Goal: Information Seeking & Learning: Learn about a topic

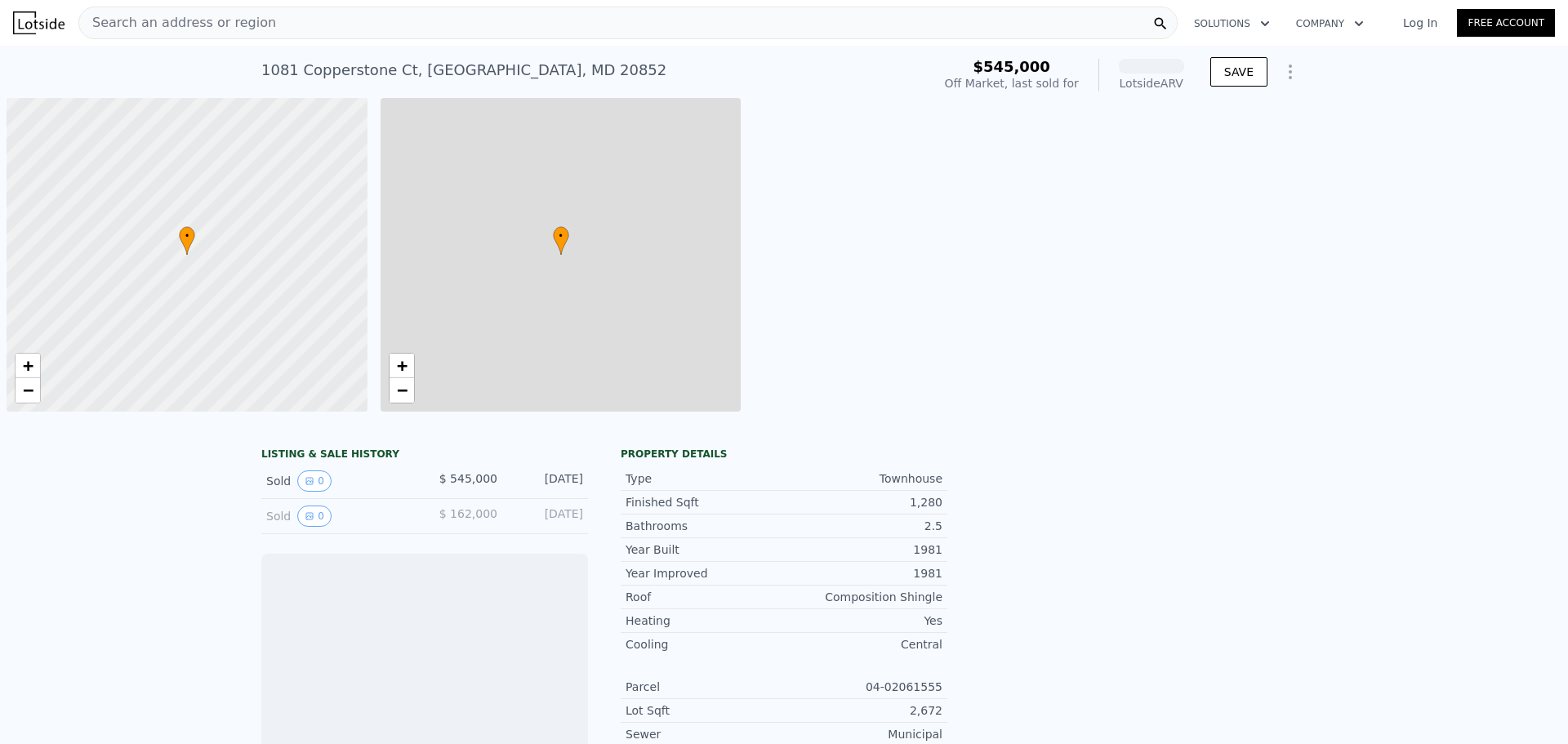
click at [442, 405] on div "• + −" at bounding box center [561, 254] width 361 height 313
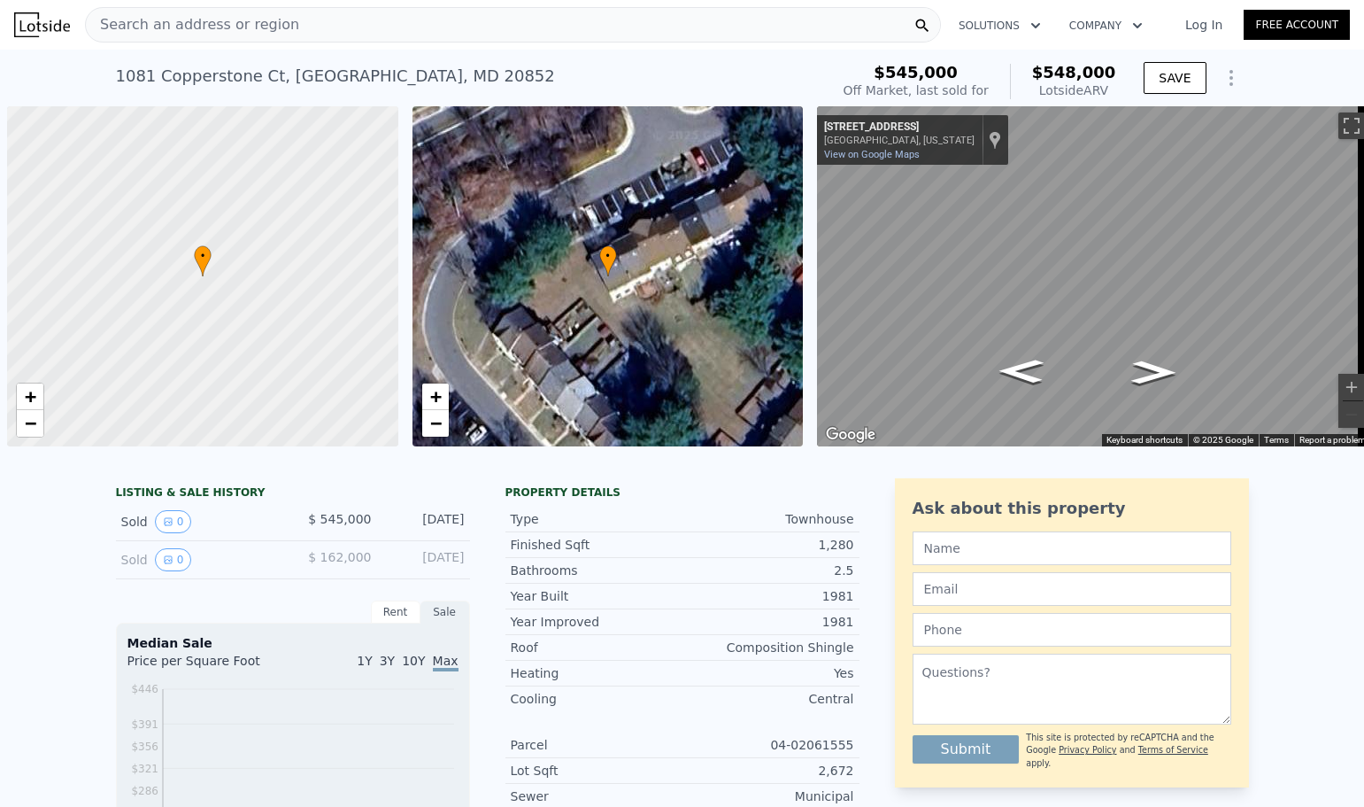
scroll to position [0, 7]
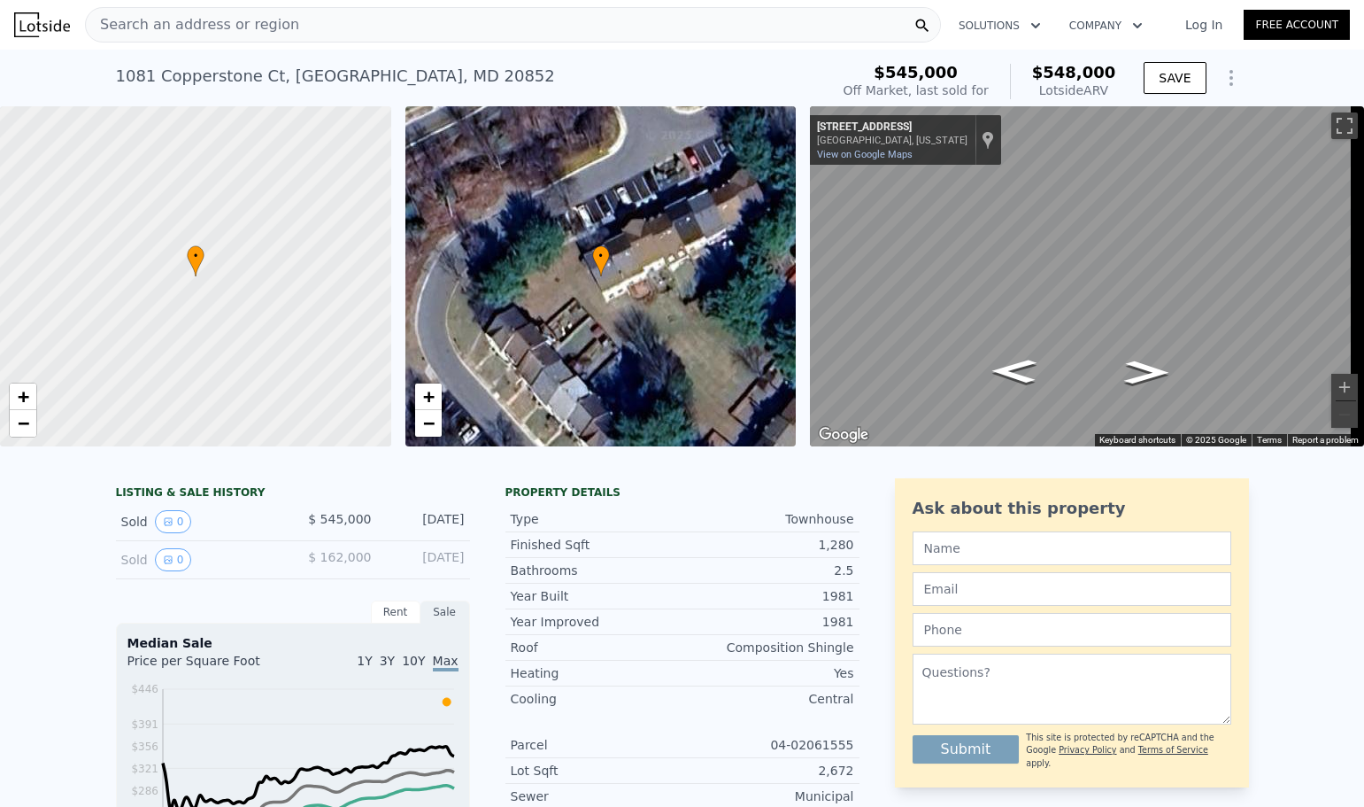
click at [493, 17] on div "Search an address or region" at bounding box center [513, 24] width 856 height 35
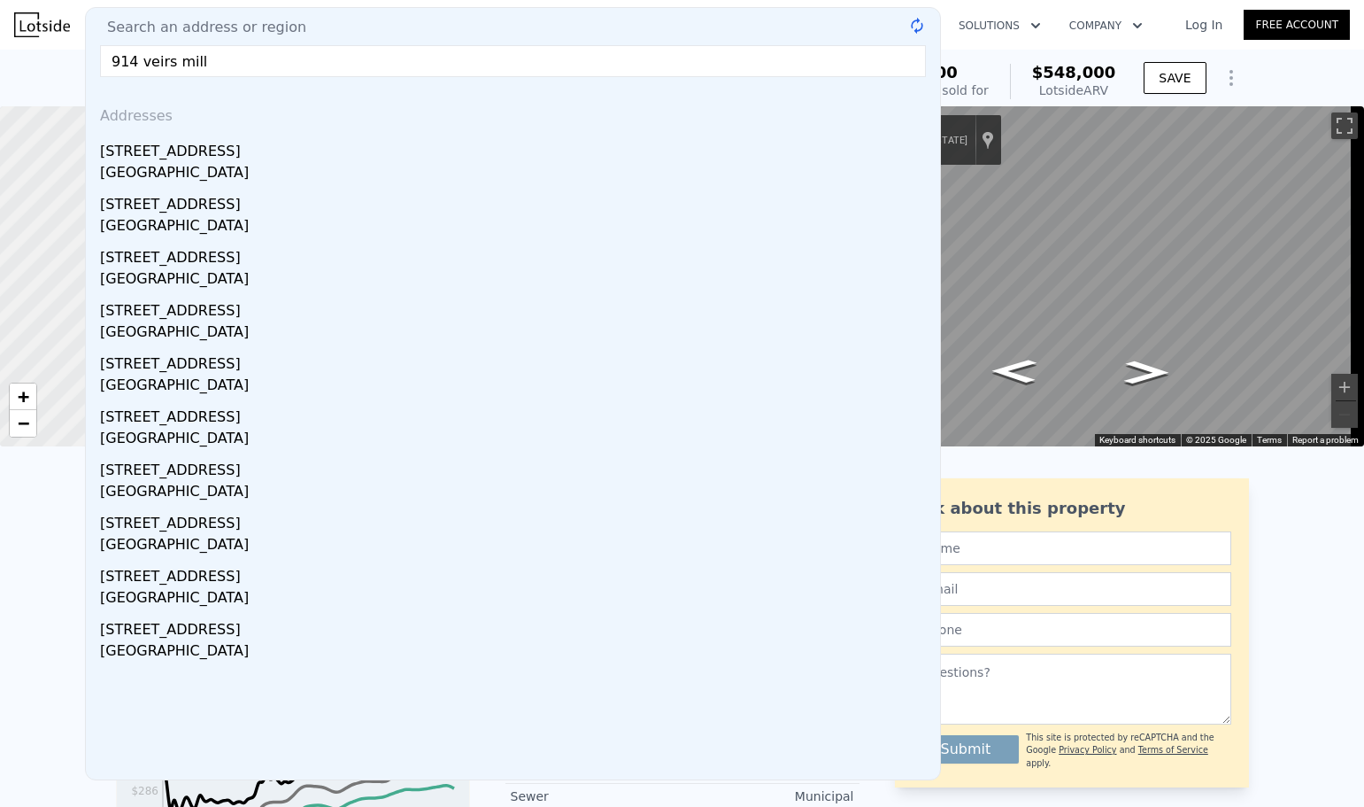
type input "914 veirs mille"
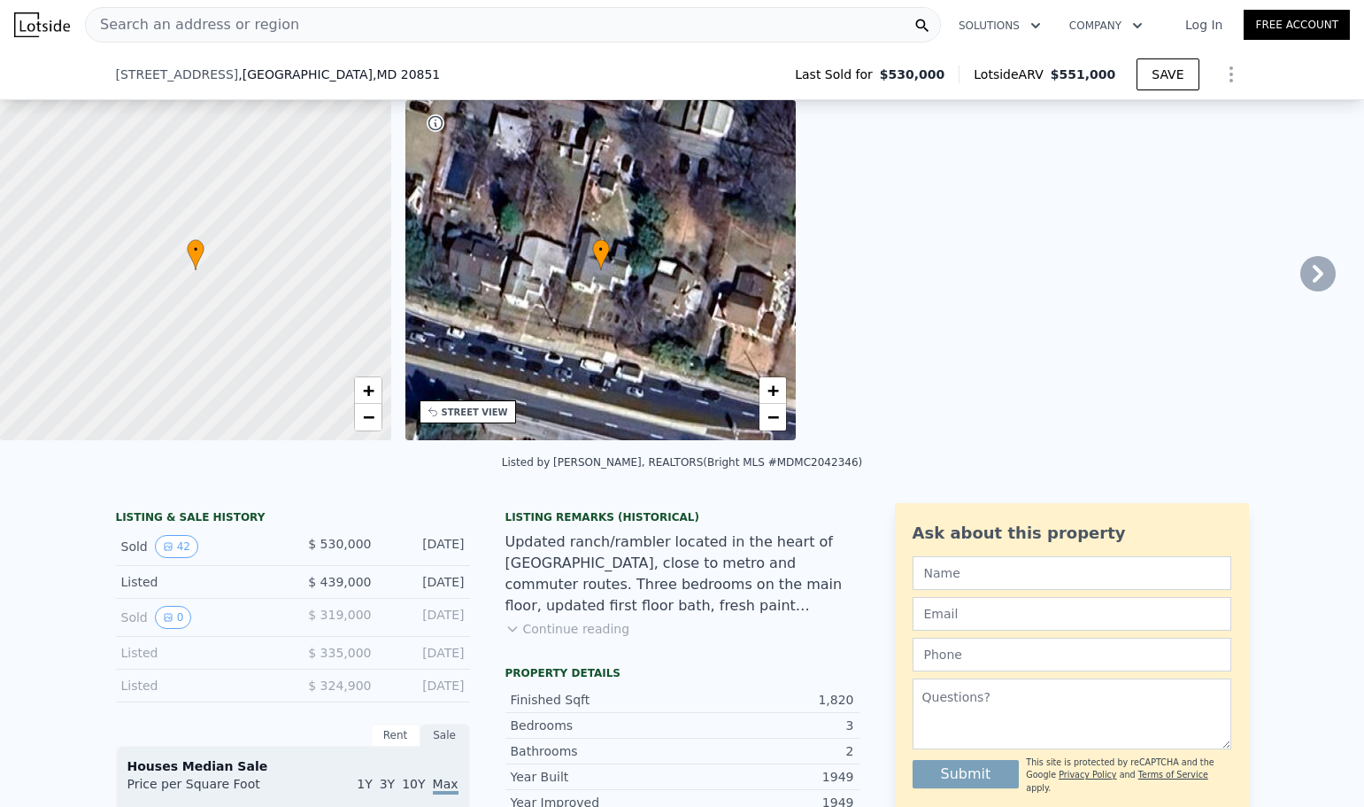
scroll to position [147, 0]
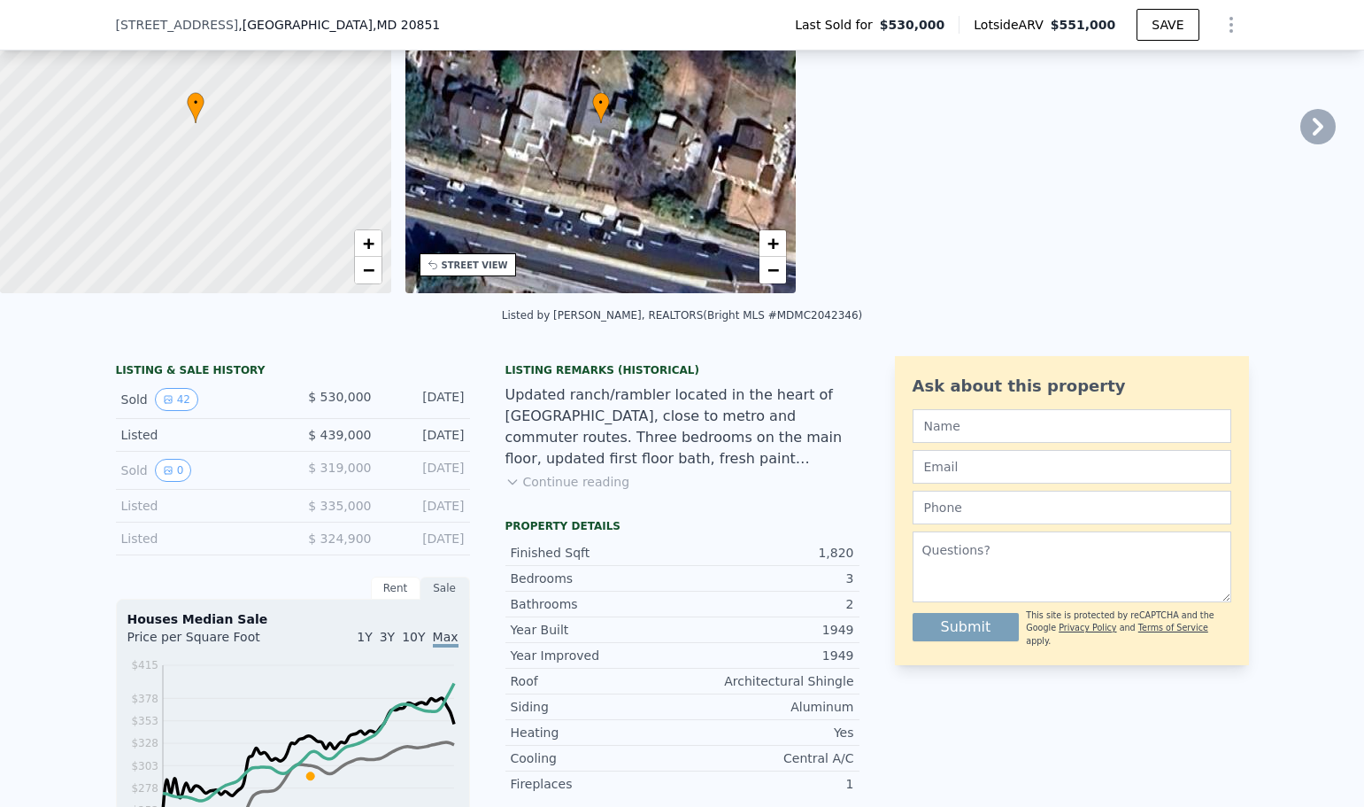
click at [563, 490] on button "Continue reading" at bounding box center [568, 482] width 125 height 18
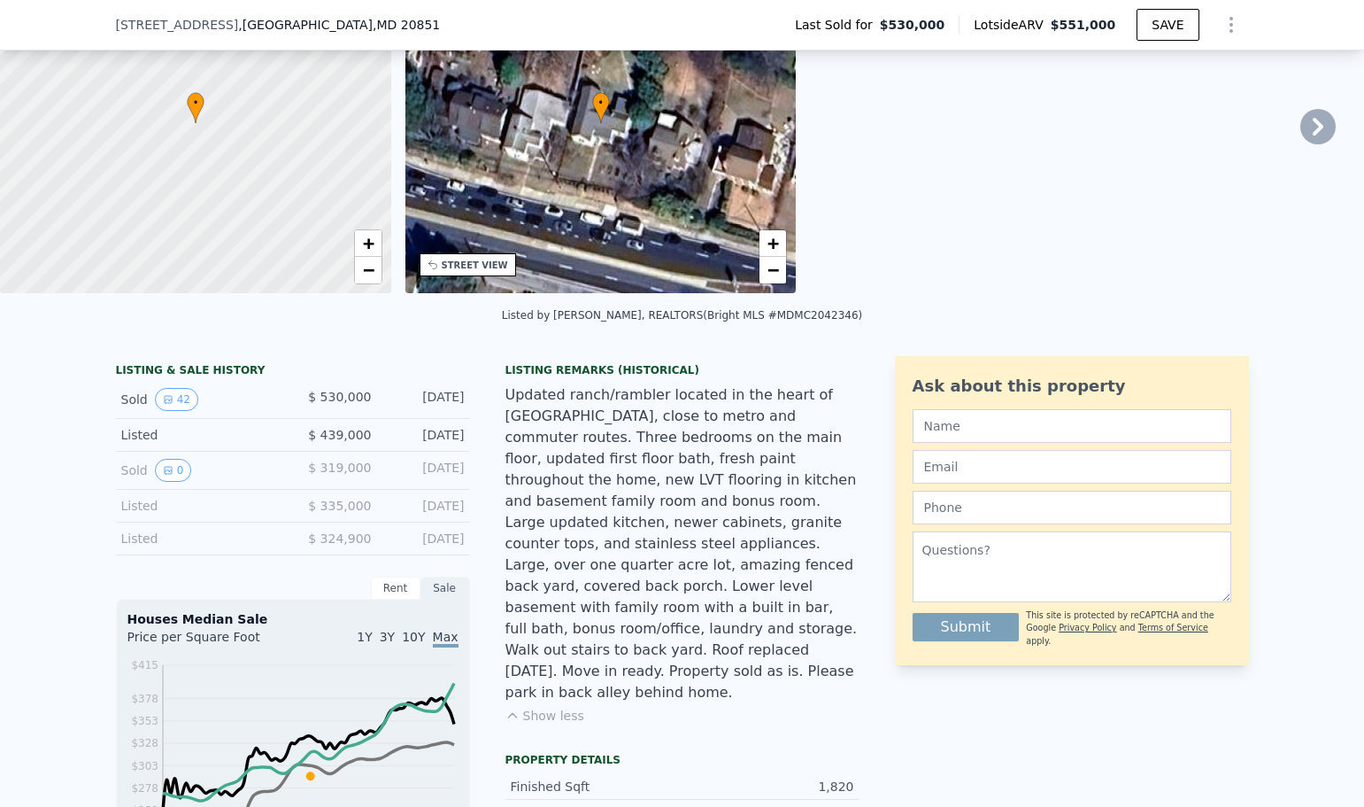
click at [675, 468] on div "Updated ranch/rambler located in the heart of [GEOGRAPHIC_DATA], close to metro…" at bounding box center [683, 543] width 354 height 319
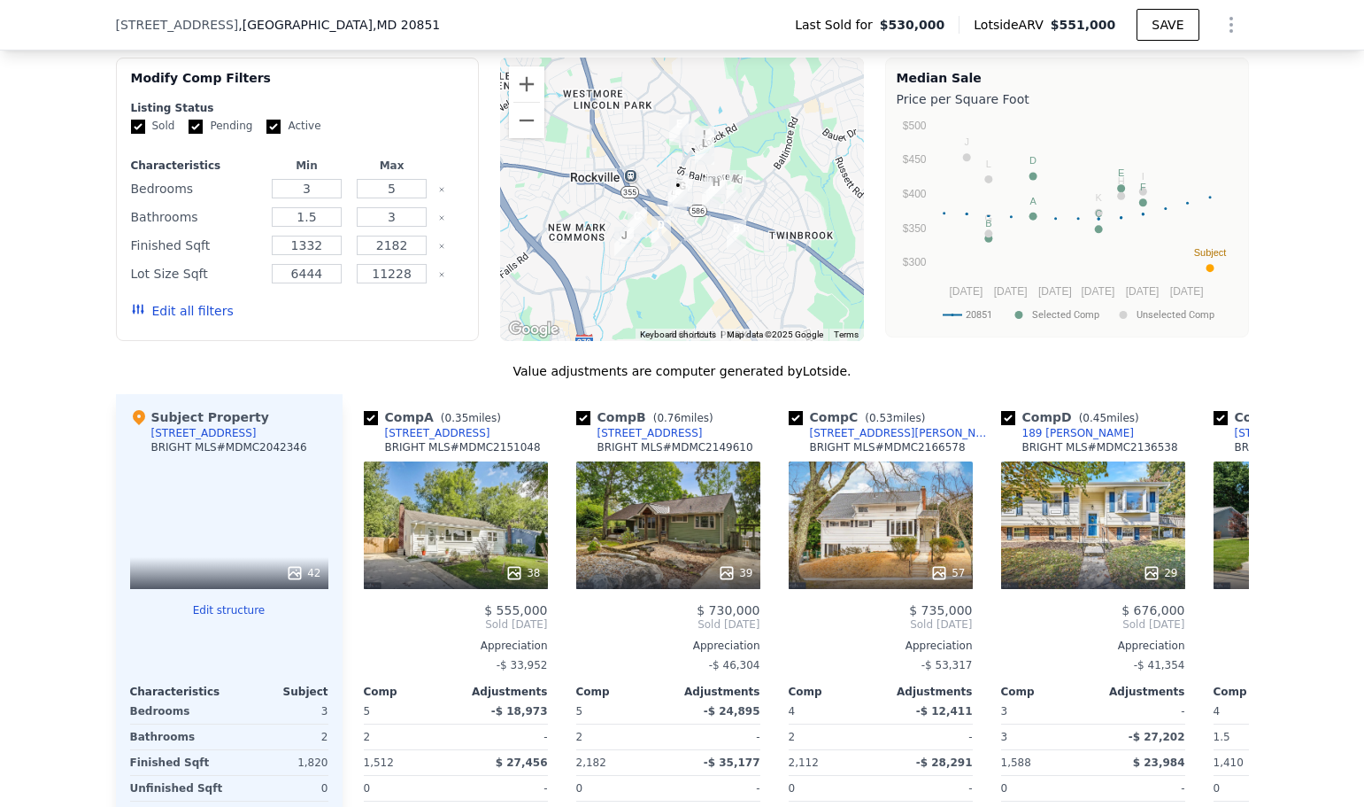
scroll to position [1631, 0]
